Goal: Complete application form

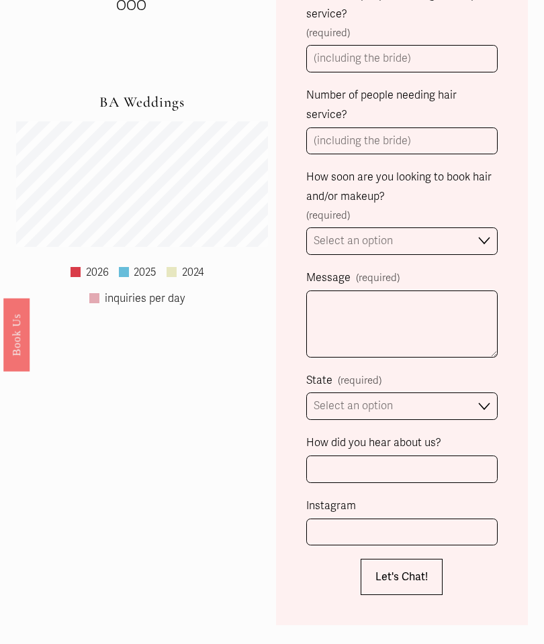
scroll to position [930, 0]
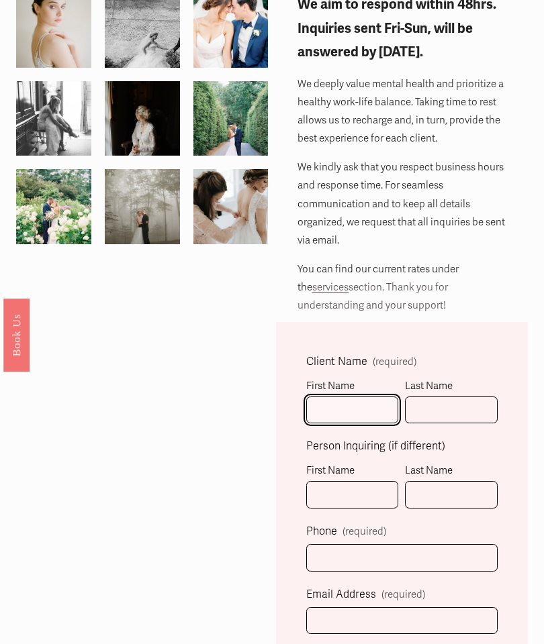
click at [356, 415] on input "First Name" at bounding box center [352, 411] width 93 height 28
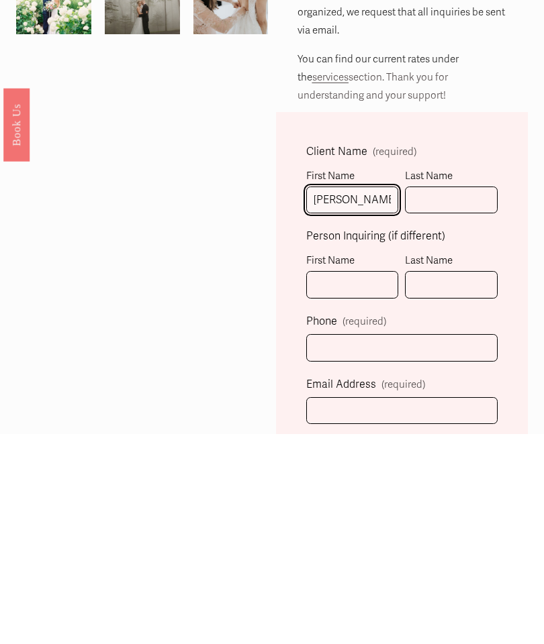
type input "[PERSON_NAME]"
click at [466, 397] on input "Last Name" at bounding box center [451, 411] width 93 height 28
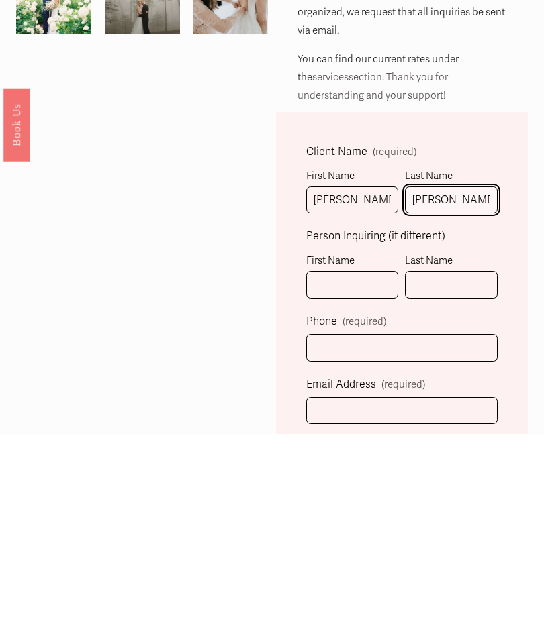
type input "[PERSON_NAME]"
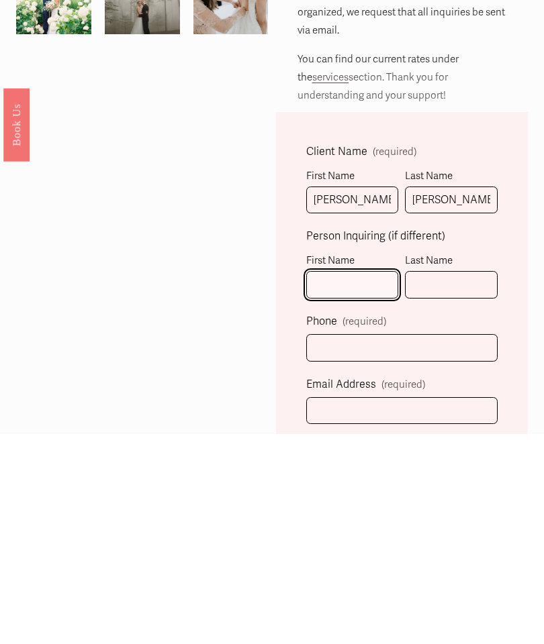
click at [360, 482] on input "First Name" at bounding box center [352, 496] width 93 height 28
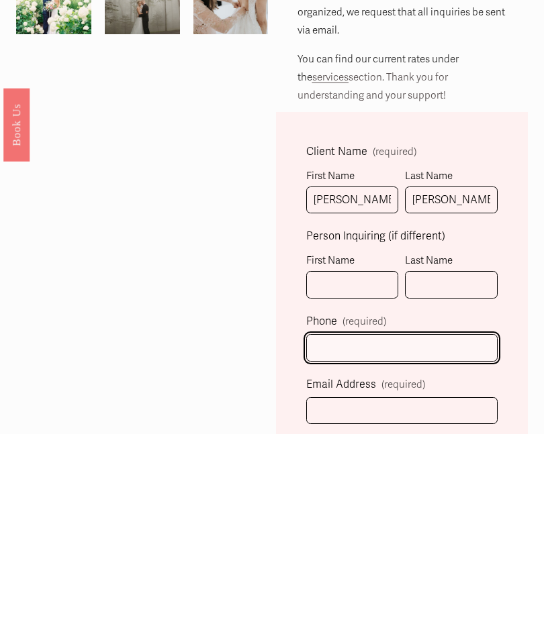
click at [424, 545] on input "text" at bounding box center [401, 559] width 191 height 28
type input "[PHONE_NUMBER]"
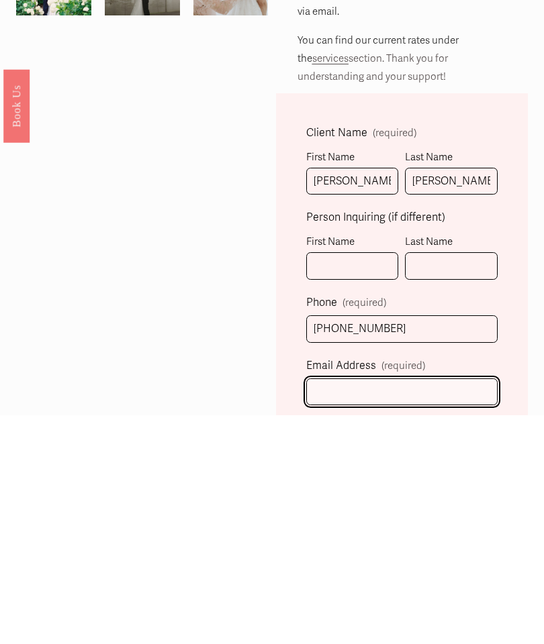
click at [391, 608] on input "Email Address (required)" at bounding box center [401, 622] width 191 height 28
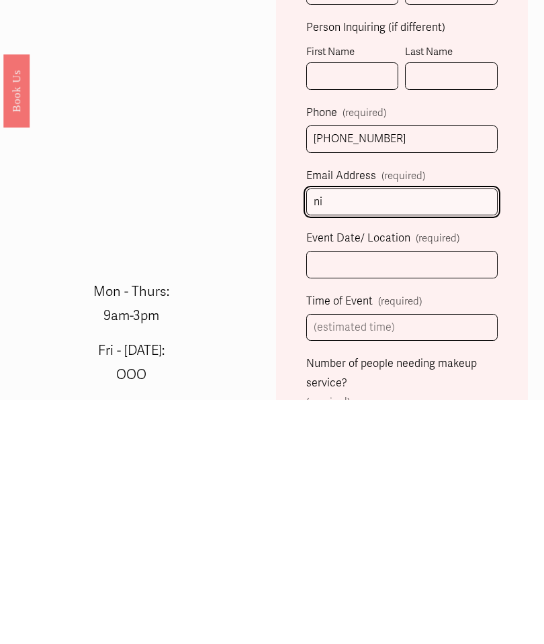
type input "n"
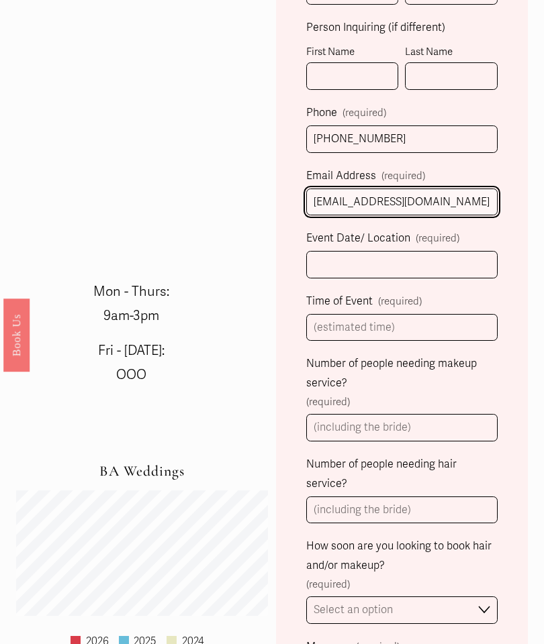
type input "[EMAIL_ADDRESS][DOMAIN_NAME]"
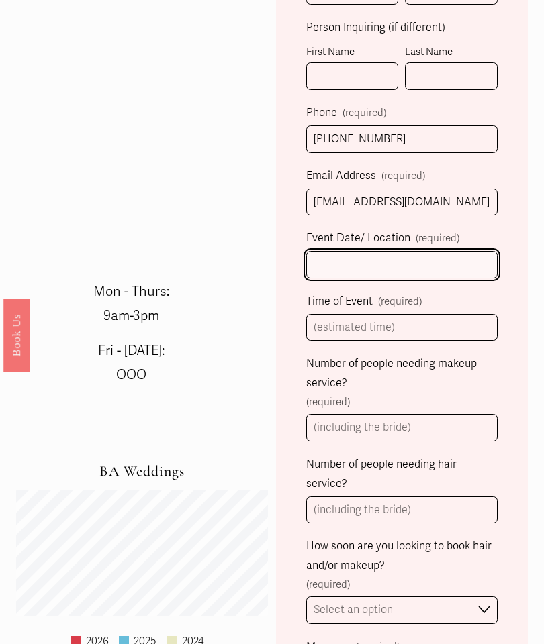
click at [454, 275] on input "Event Date/ Location (required)" at bounding box center [401, 265] width 191 height 28
type input "Y"
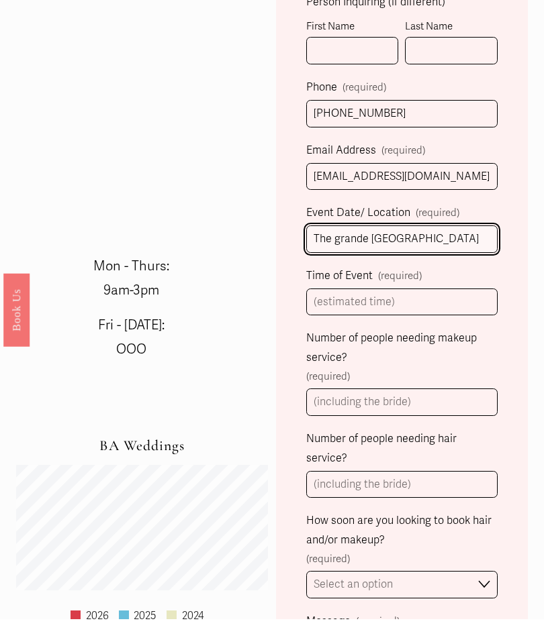
type input "The grande [GEOGRAPHIC_DATA]"
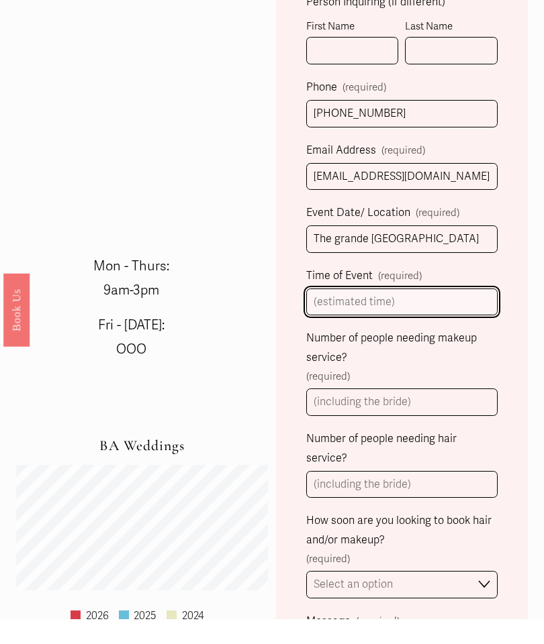
click at [452, 314] on input "Time of Event (required)" at bounding box center [401, 328] width 191 height 28
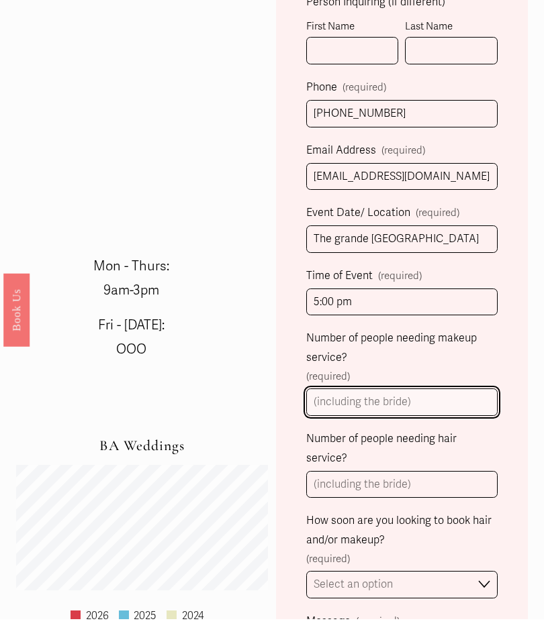
click at [463, 414] on input "Number of people needing makeup service? (required)" at bounding box center [401, 428] width 191 height 28
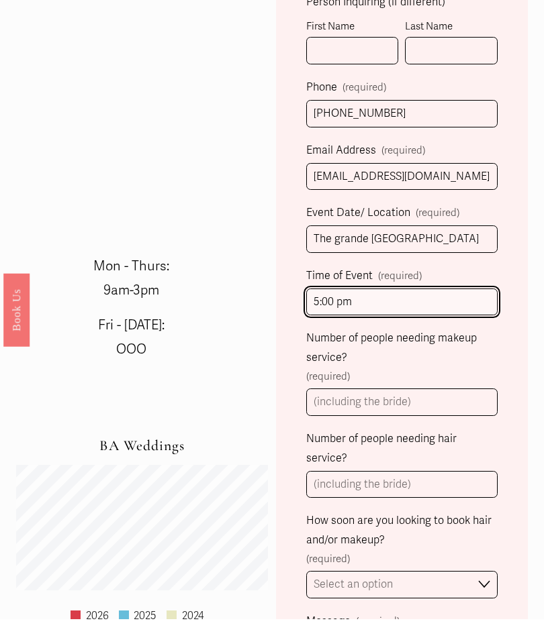
click at [466, 314] on input "5:00 pm" at bounding box center [401, 328] width 191 height 28
type input "5:00 pm ceremony"
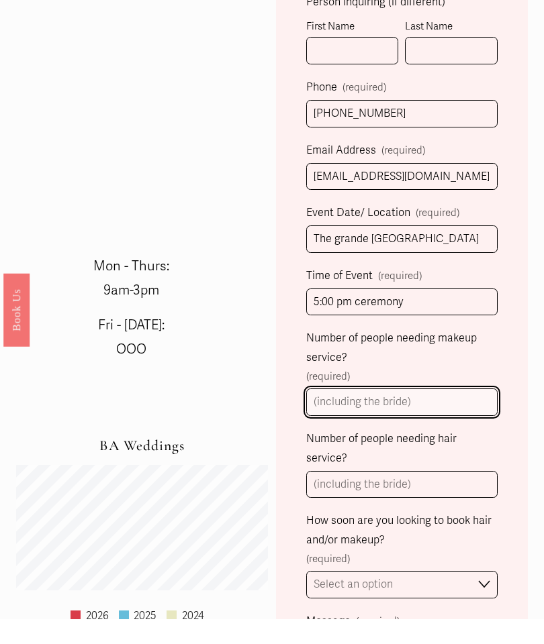
click at [446, 414] on input "Number of people needing makeup service? (required)" at bounding box center [401, 428] width 191 height 28
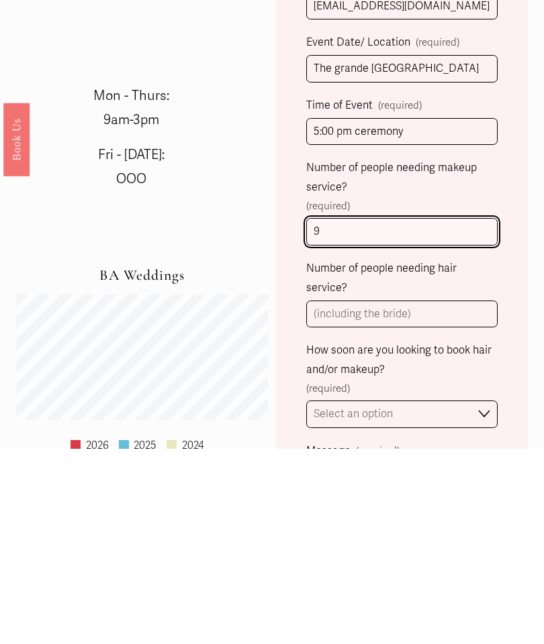
type input "9"
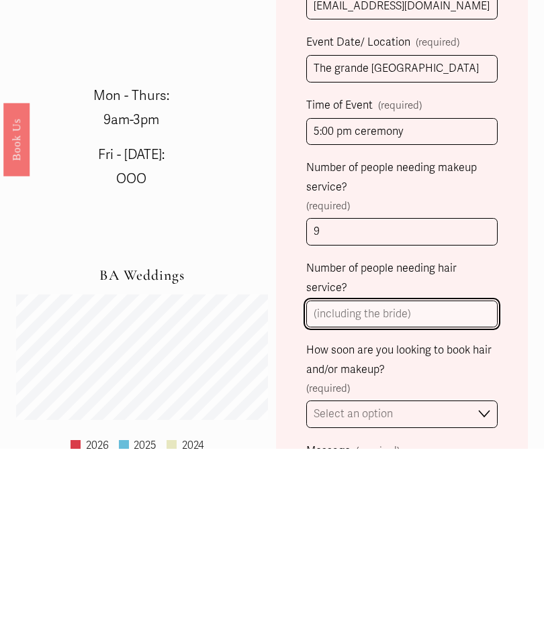
click at [463, 497] on input "Number of people needing hair service?" at bounding box center [401, 511] width 191 height 28
type input "O"
type input "9"
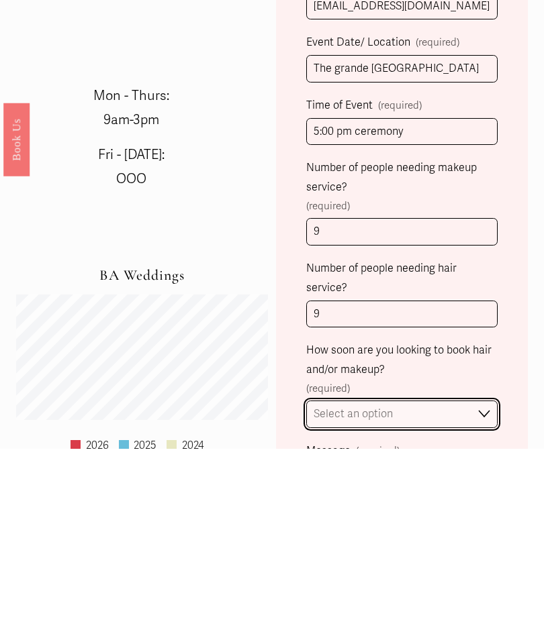
click at [452, 597] on select "Select an option Immediately 1-2 weeks I'm looking for information & not ready …" at bounding box center [401, 611] width 191 height 28
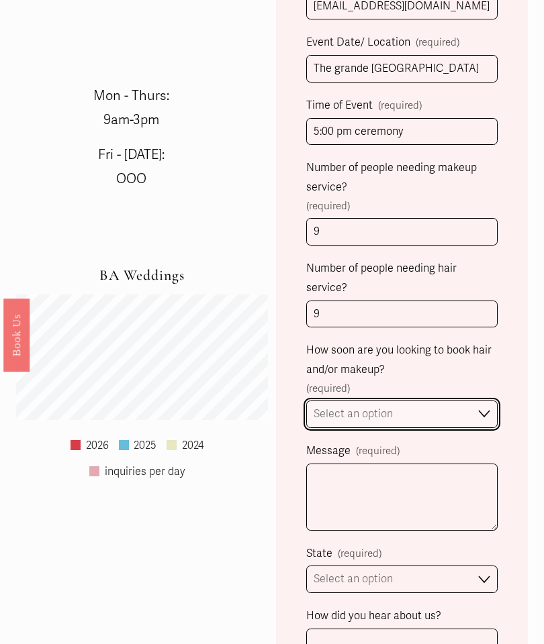
select select "1-2 weeks"
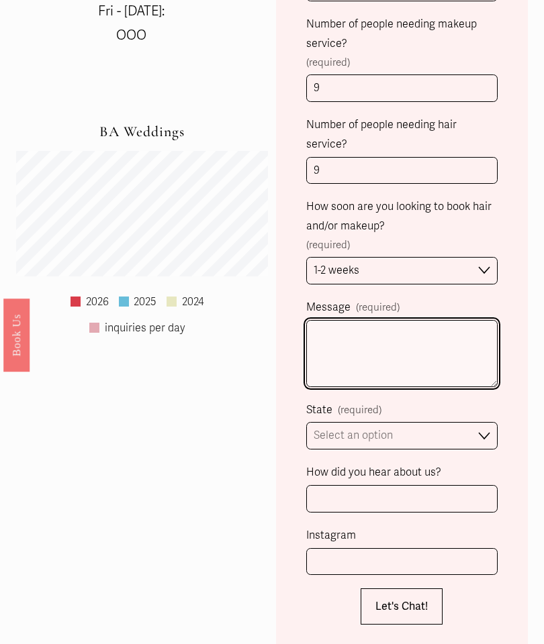
click at [472, 320] on textarea "Message (required)" at bounding box center [401, 353] width 191 height 67
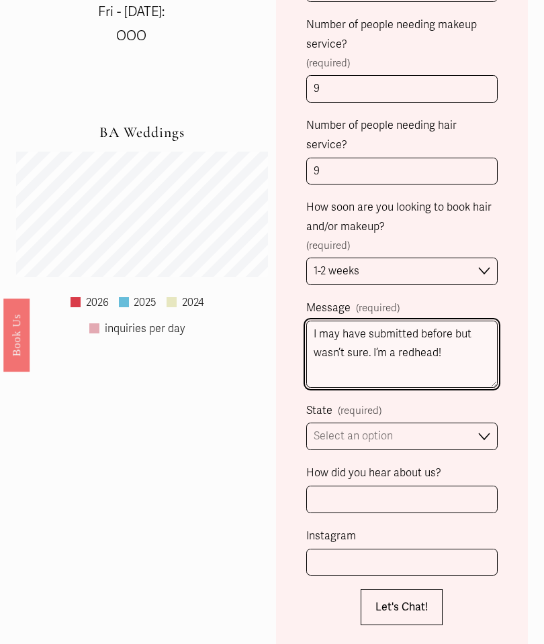
type textarea "I may have submitted before but wasn’t sure. I’m a redhead!"
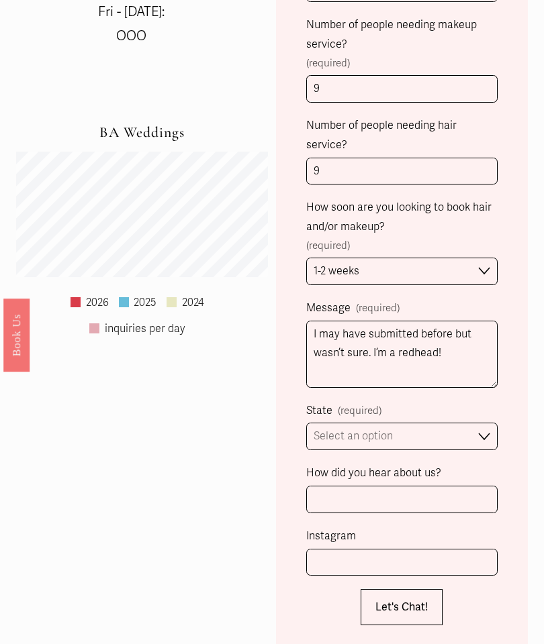
click at [485, 401] on fieldset "State (required) Select an option Please Select One [GEOGRAPHIC_DATA], [GEOGRAP…" at bounding box center [401, 426] width 191 height 50
click at [409, 423] on select "Select an option Please Select One [GEOGRAPHIC_DATA], [GEOGRAPHIC_DATA] [GEOGRA…" at bounding box center [401, 437] width 191 height 28
select select "[GEOGRAPHIC_DATA], [GEOGRAPHIC_DATA]"
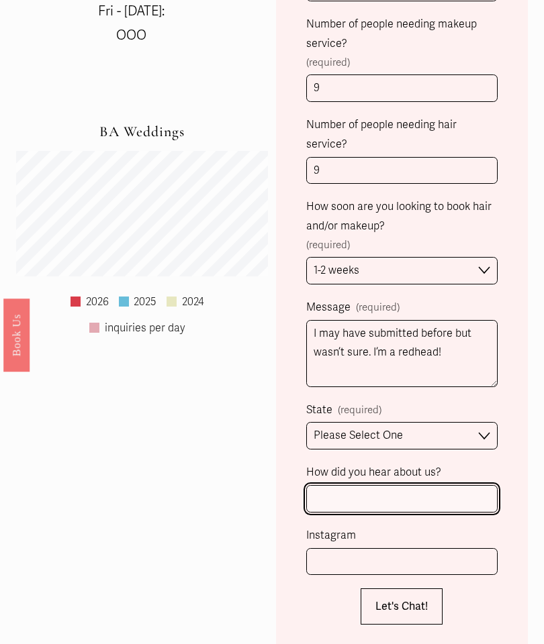
click at [454, 485] on input "How did you hear about us?" at bounding box center [401, 499] width 191 height 28
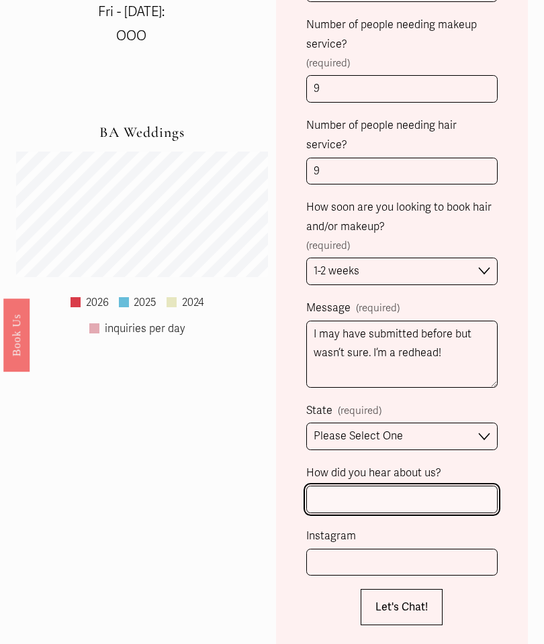
scroll to position [902, 0]
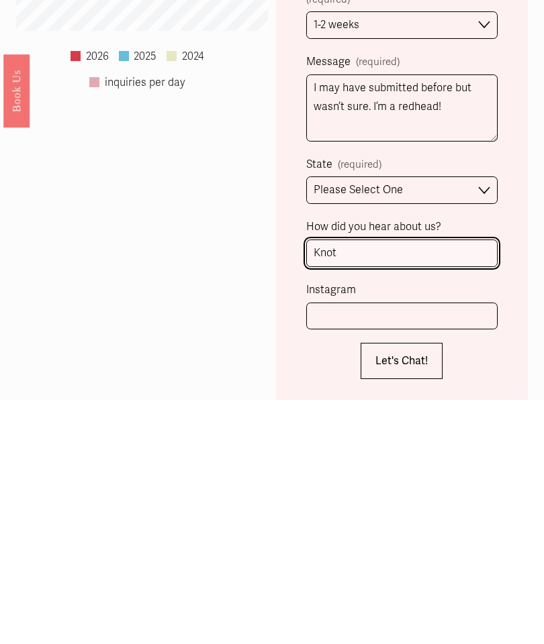
type input "Knot"
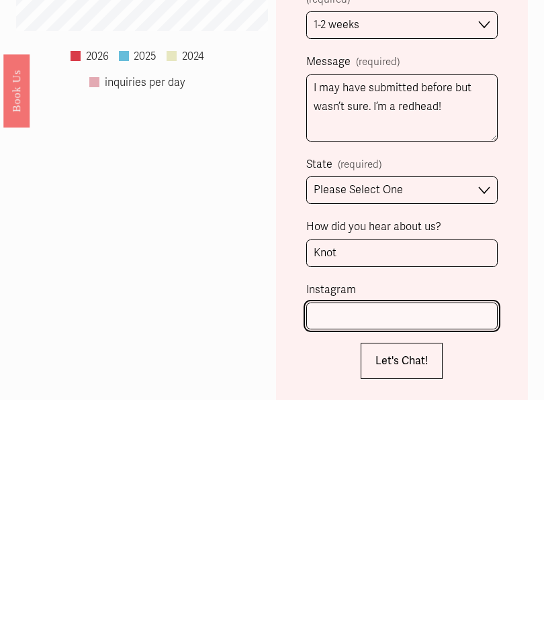
click at [417, 547] on input "Instagram" at bounding box center [401, 561] width 191 height 28
type input "Nicoleluce"
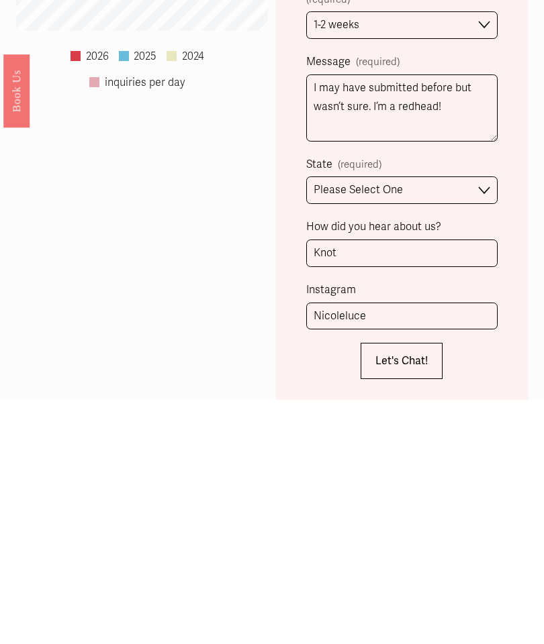
click at [419, 599] on span "Let's Chat!" at bounding box center [401, 605] width 52 height 13
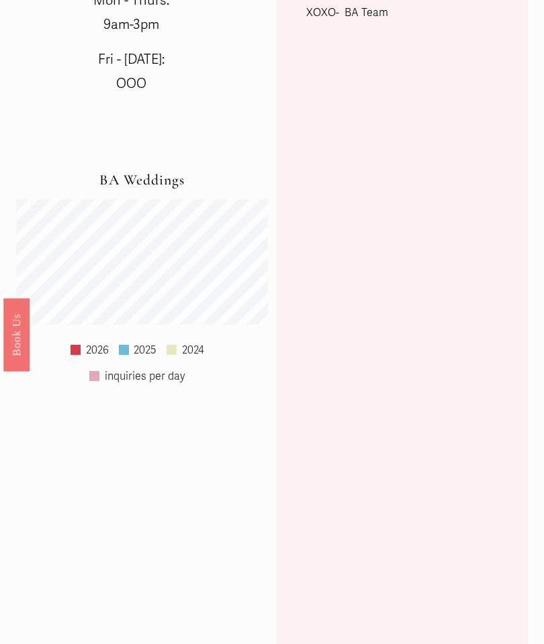
scroll to position [350, 0]
